Goal: Information Seeking & Learning: Learn about a topic

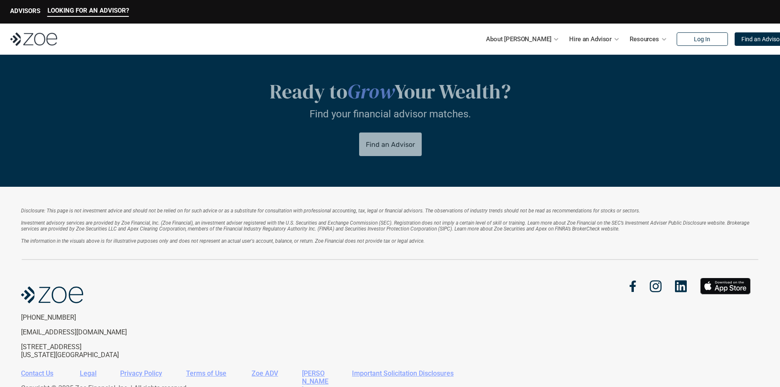
scroll to position [1760, 0]
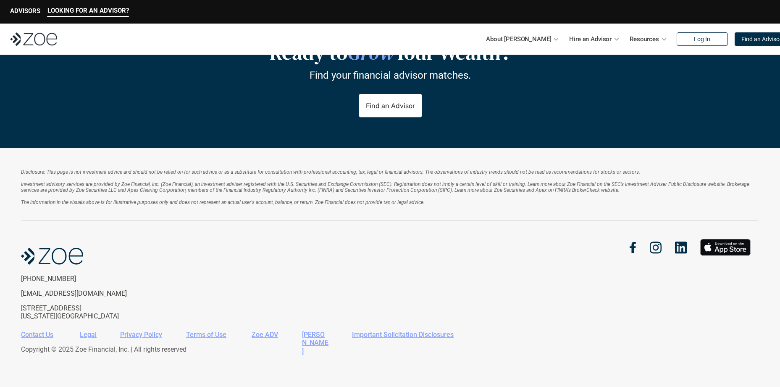
click at [43, 334] on link "Contact Us" at bounding box center [37, 334] width 32 height 8
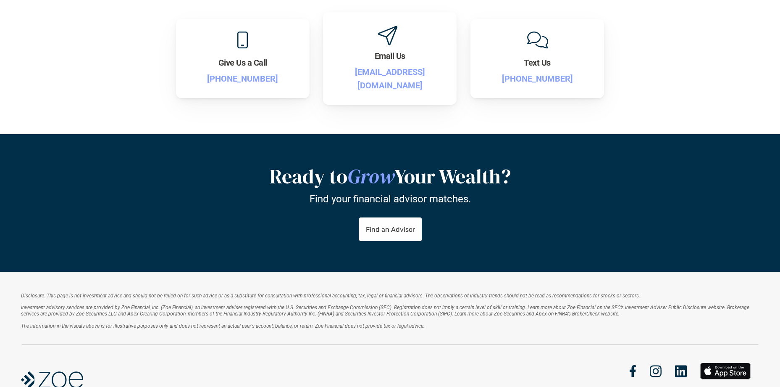
scroll to position [210, 0]
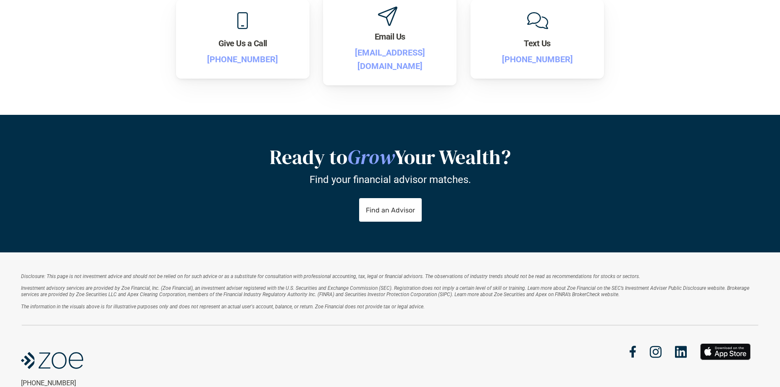
click at [400, 53] on p "support@zoefin.com" at bounding box center [390, 59] width 108 height 27
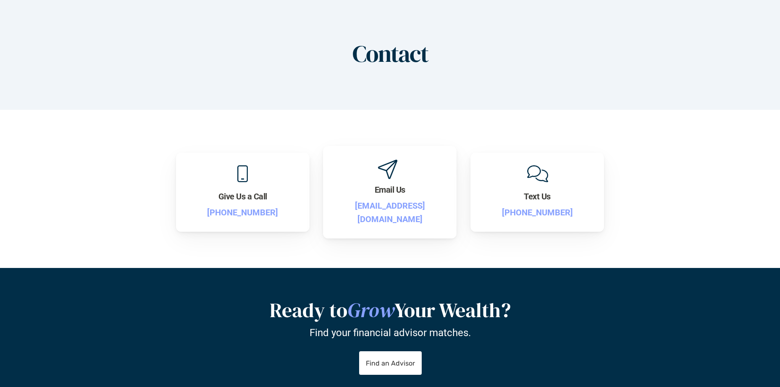
scroll to position [0, 0]
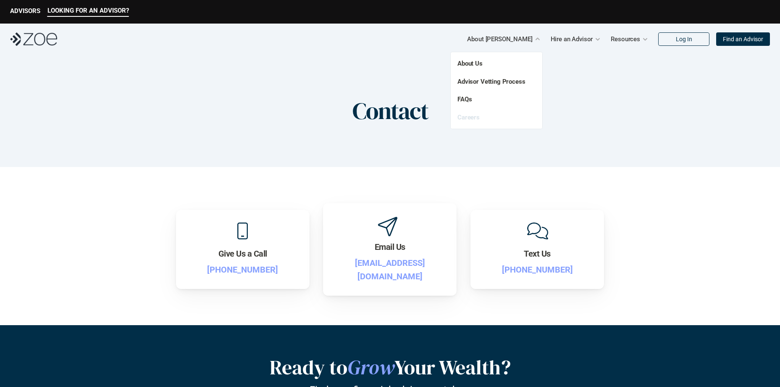
click at [470, 118] on link "Careers" at bounding box center [469, 117] width 22 height 8
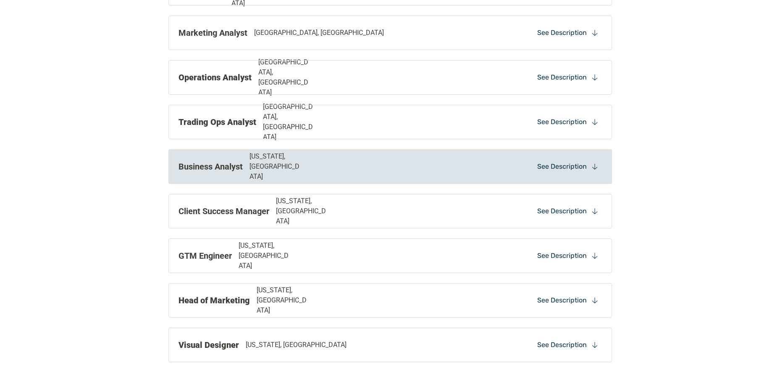
scroll to position [840, 0]
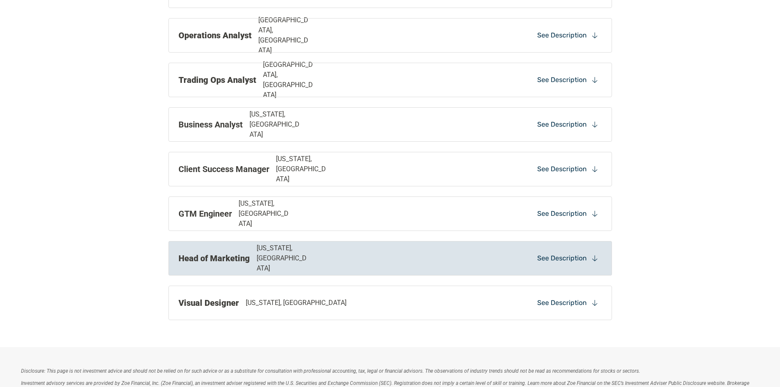
click at [601, 254] on div "See Description" at bounding box center [568, 258] width 68 height 13
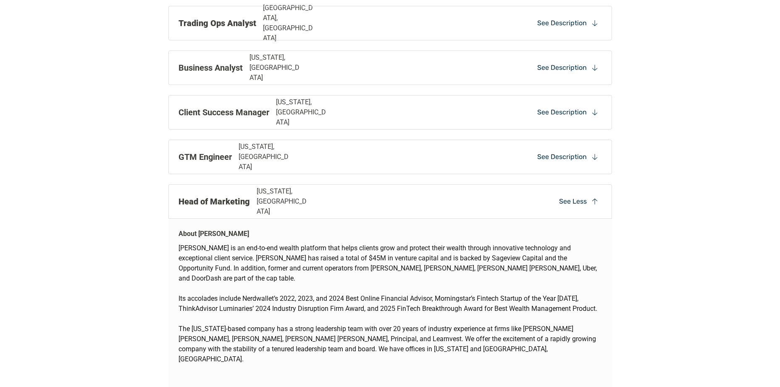
scroll to position [882, 0]
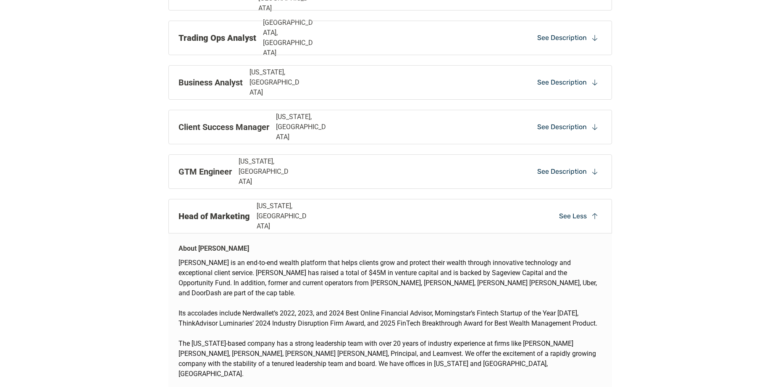
click at [587, 217] on div "See Less" at bounding box center [579, 216] width 46 height 13
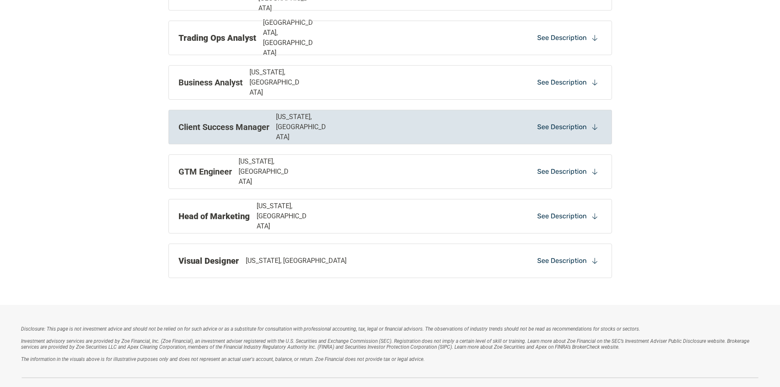
click at [544, 129] on p "See Description" at bounding box center [562, 126] width 50 height 9
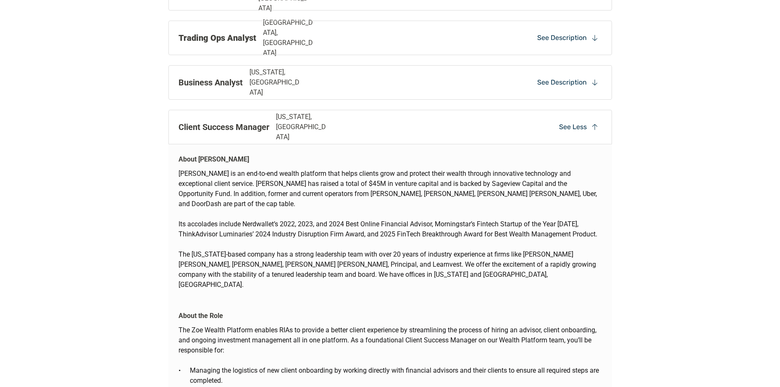
click at [582, 124] on p "See Less" at bounding box center [573, 126] width 28 height 9
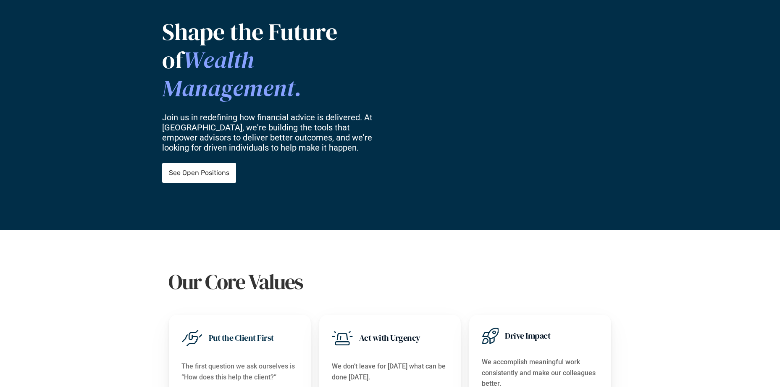
scroll to position [0, 0]
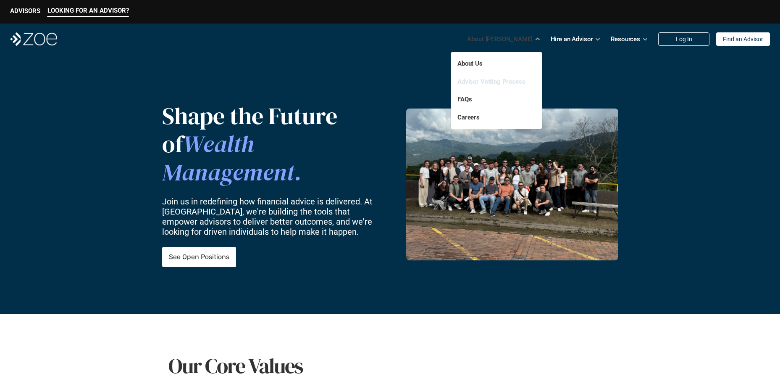
click at [501, 81] on link "Advisor Vetting Process" at bounding box center [492, 82] width 68 height 8
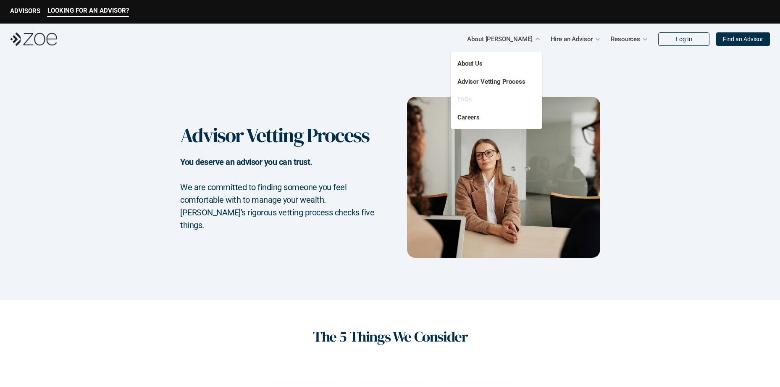
click at [467, 100] on link "FAQs" at bounding box center [465, 99] width 14 height 8
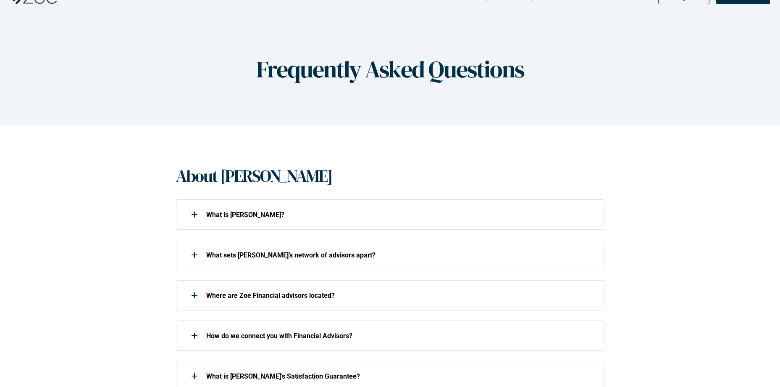
scroll to position [126, 0]
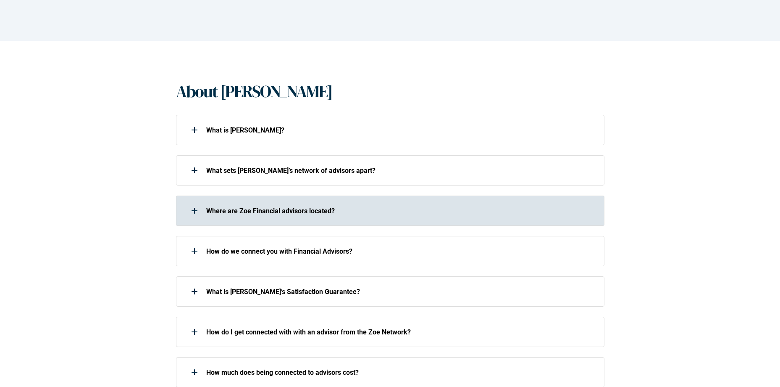
click at [189, 214] on div at bounding box center [194, 210] width 17 height 17
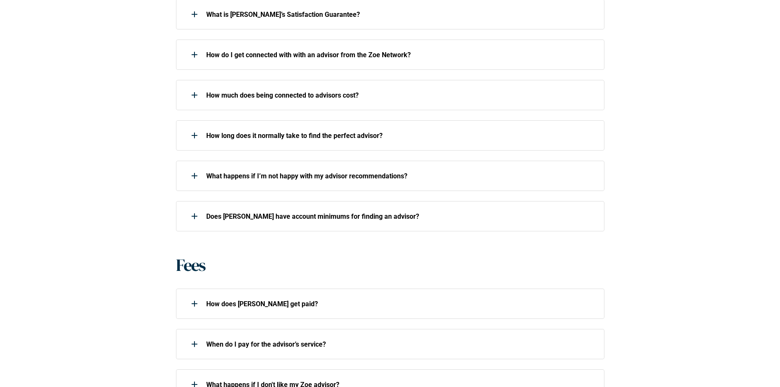
scroll to position [504, 0]
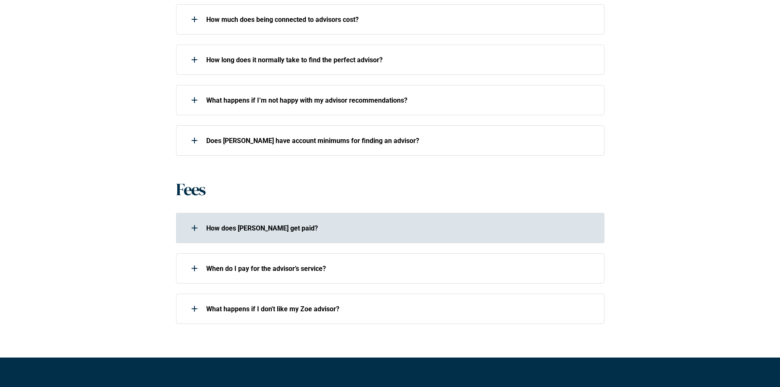
click at [265, 236] on div "How does Zoe get paid?" at bounding box center [385, 227] width 418 height 17
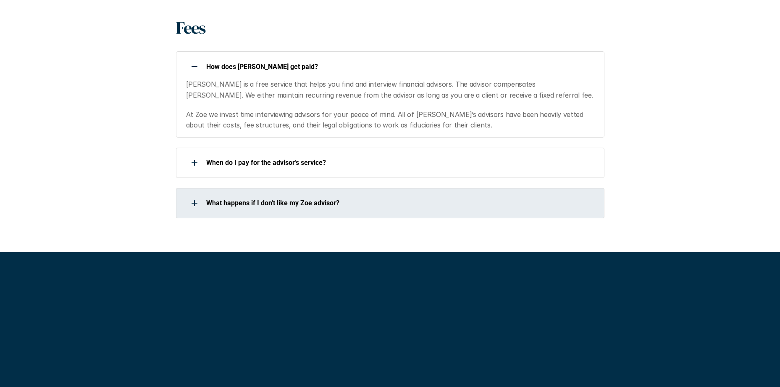
scroll to position [672, 0]
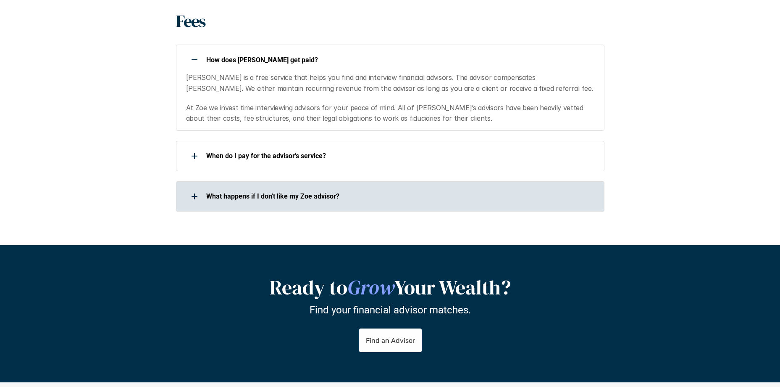
click at [293, 203] on div "What happens if I don't like my Zoe advisor?" at bounding box center [385, 196] width 418 height 17
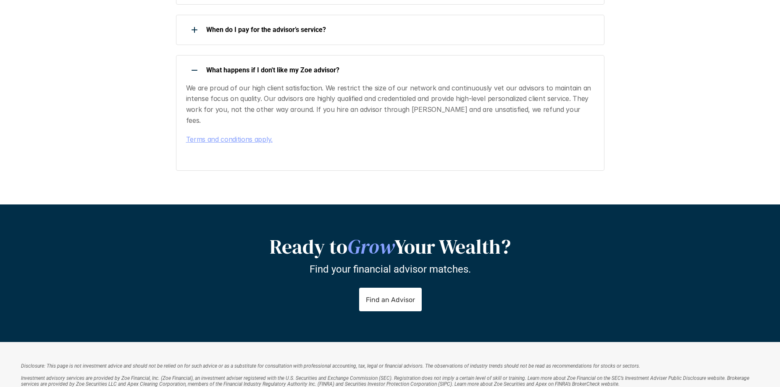
scroll to position [981, 0]
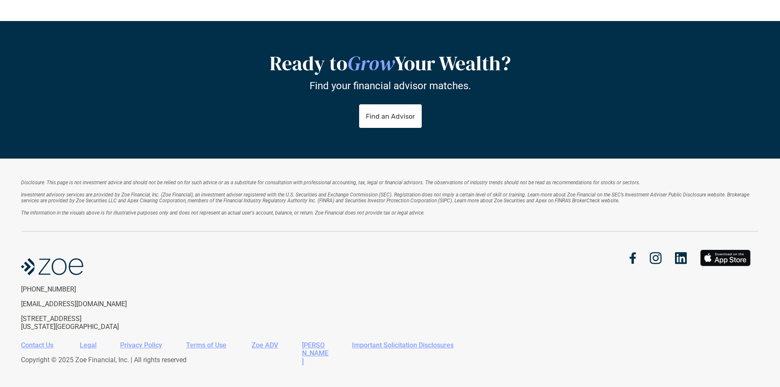
click at [51, 341] on link "Contact Us" at bounding box center [37, 345] width 32 height 8
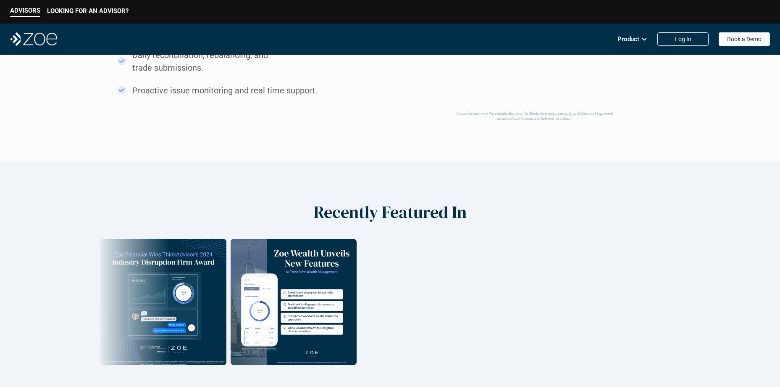
scroll to position [1260, 0]
